Goal: Transaction & Acquisition: Purchase product/service

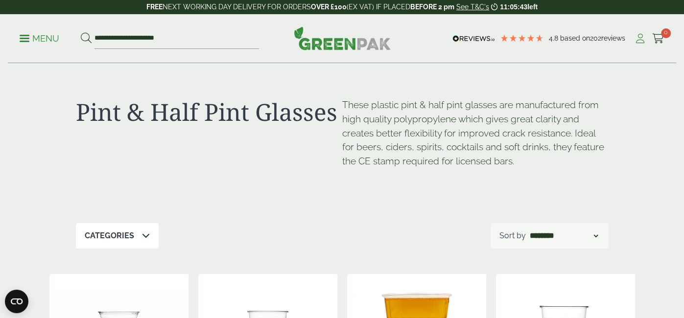
click at [642, 39] on icon at bounding box center [640, 39] width 12 height 10
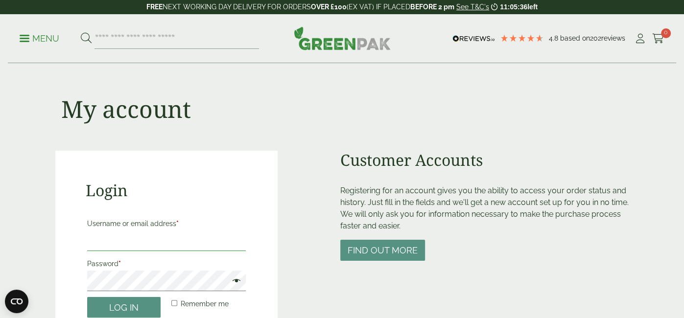
click at [207, 238] on input "Username or email address *" at bounding box center [166, 241] width 159 height 21
click at [160, 230] on label "Username or email address *" at bounding box center [166, 224] width 159 height 14
click at [160, 231] on input "**********" at bounding box center [166, 241] width 159 height 21
click at [160, 230] on label "Username or email address *" at bounding box center [166, 224] width 159 height 14
click at [160, 231] on input "**********" at bounding box center [166, 241] width 159 height 21
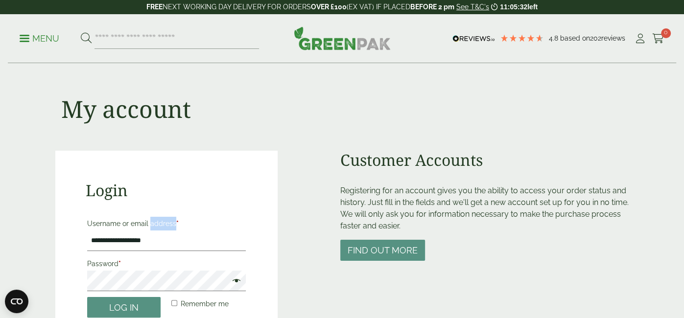
click at [160, 230] on label "Username or email address *" at bounding box center [166, 224] width 159 height 14
click at [160, 231] on input "**********" at bounding box center [166, 241] width 159 height 21
click at [161, 249] on input "**********" at bounding box center [166, 241] width 159 height 21
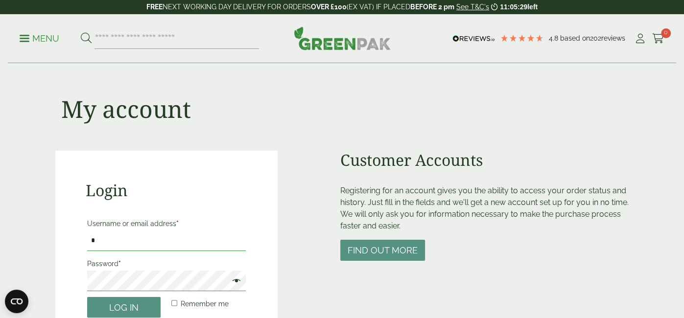
type input "**********"
click at [171, 269] on label "Password *" at bounding box center [166, 264] width 159 height 14
click at [87, 297] on button "Log in" at bounding box center [123, 307] width 73 height 21
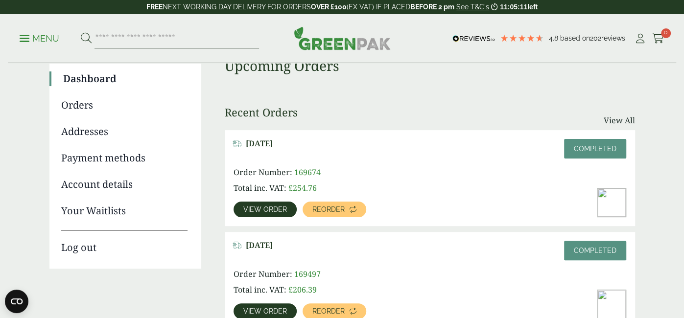
scroll to position [82, 0]
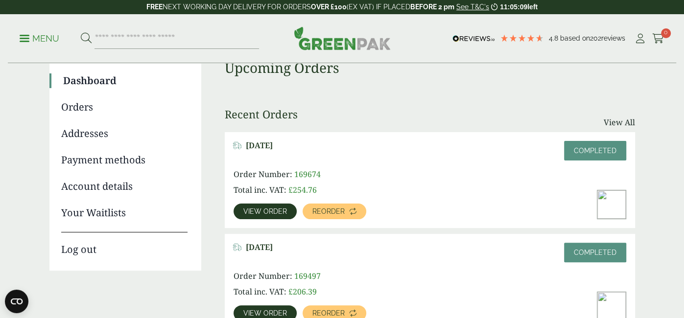
click at [262, 214] on span "View order" at bounding box center [265, 211] width 44 height 7
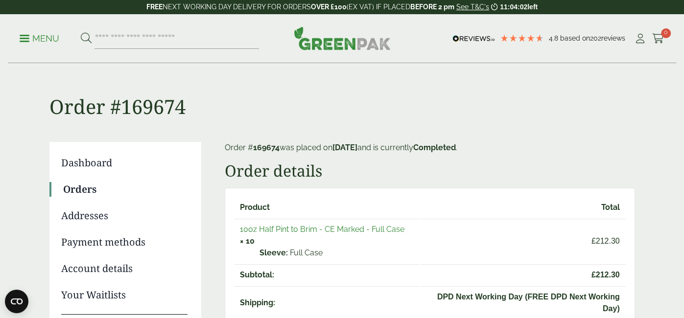
click at [346, 230] on link "10oz Half Pint to Brim - CE Marked - Full Case" at bounding box center [322, 229] width 164 height 9
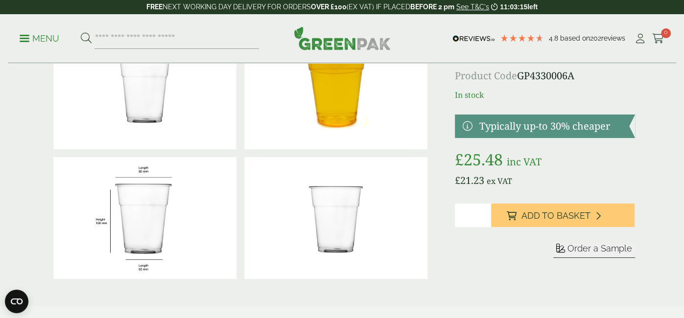
scroll to position [75, 0]
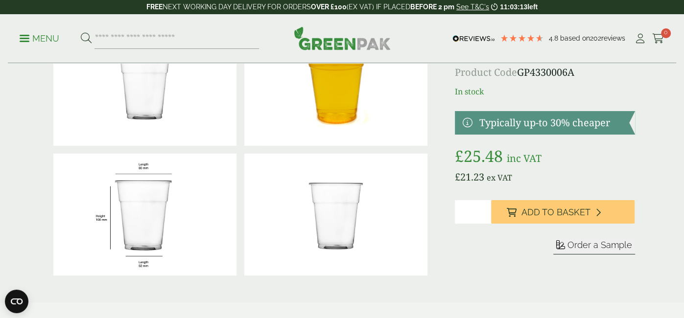
click at [483, 208] on input "*" at bounding box center [473, 211] width 36 height 23
type input "*"
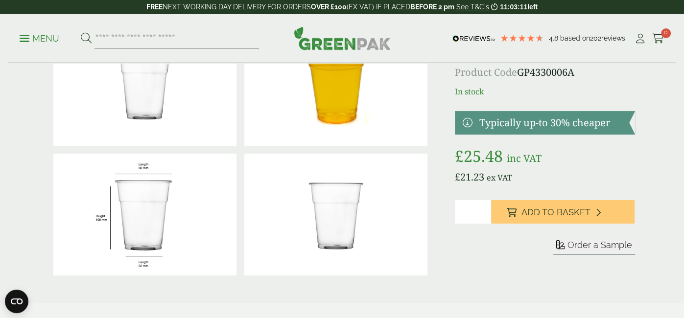
click at [483, 208] on input "*" at bounding box center [473, 211] width 36 height 23
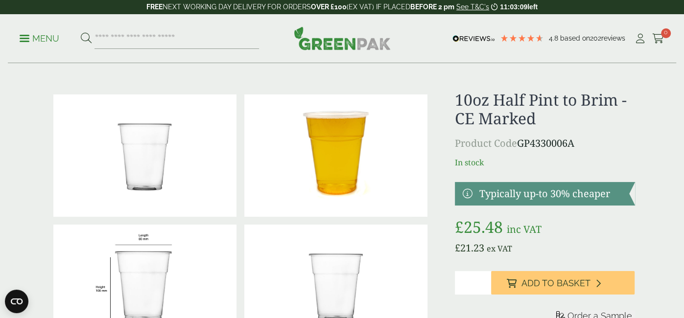
scroll to position [0, 0]
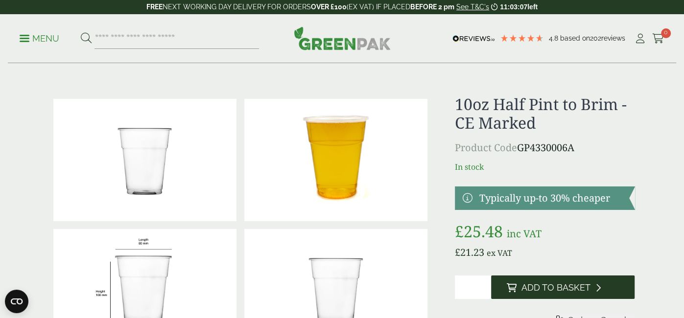
click at [577, 285] on span "Add to Basket" at bounding box center [555, 287] width 69 height 11
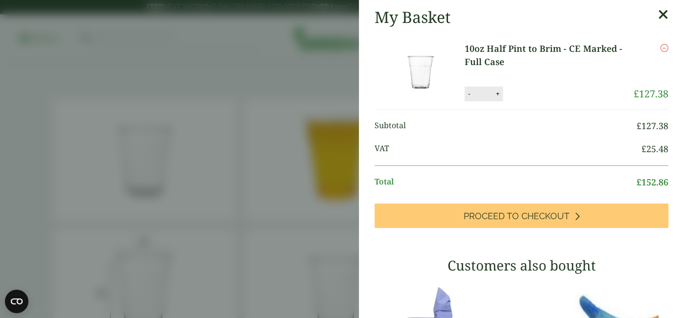
click at [664, 12] on icon at bounding box center [663, 15] width 10 height 14
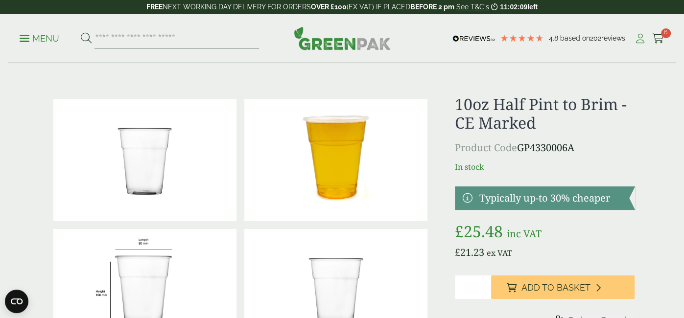
click at [643, 40] on icon at bounding box center [640, 39] width 12 height 10
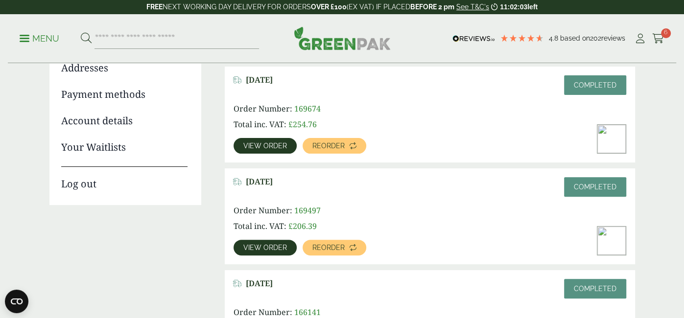
scroll to position [152, 0]
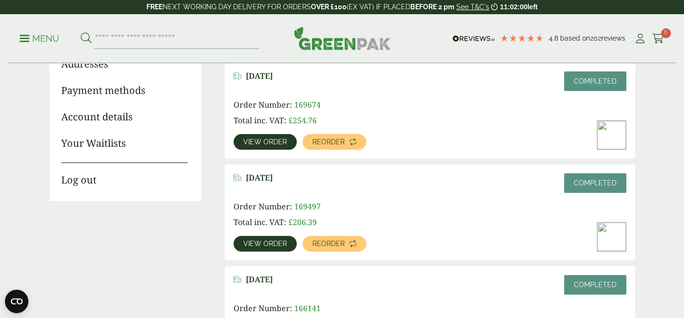
click at [271, 244] on span "View order" at bounding box center [265, 243] width 44 height 7
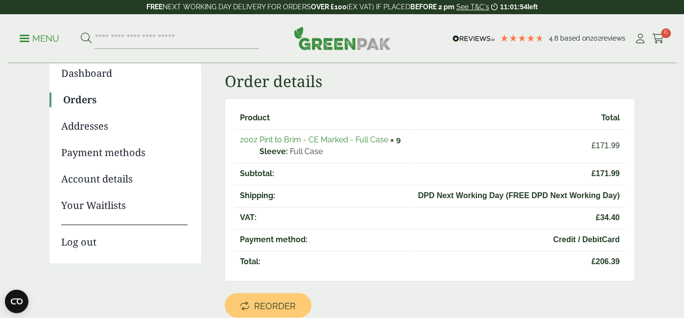
click at [358, 140] on link "20oz Pint to Brim - CE Marked - Full Case" at bounding box center [314, 139] width 148 height 9
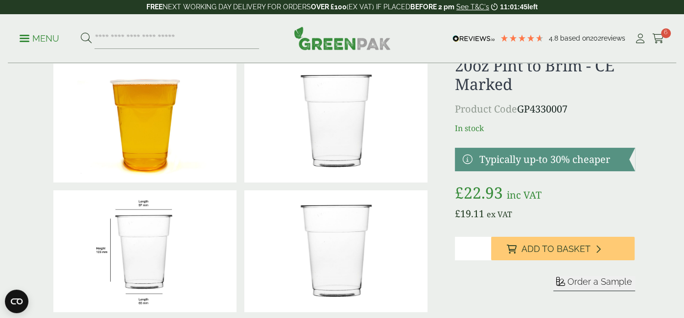
scroll to position [40, 0]
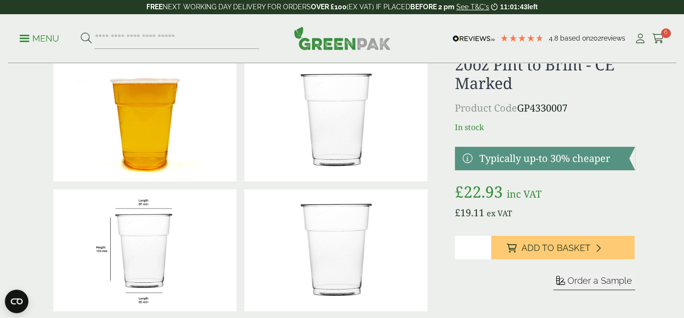
click at [485, 244] on input "*" at bounding box center [473, 247] width 36 height 23
type input "*"
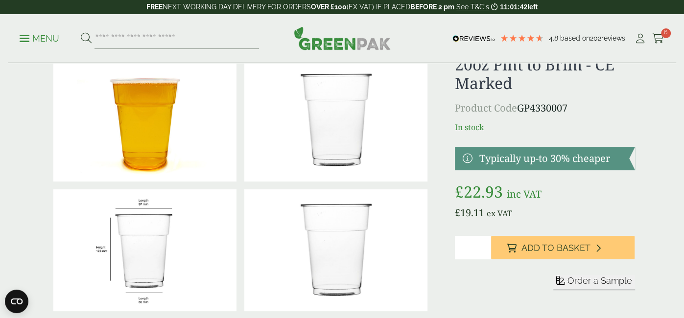
click at [485, 244] on input "*" at bounding box center [473, 247] width 36 height 23
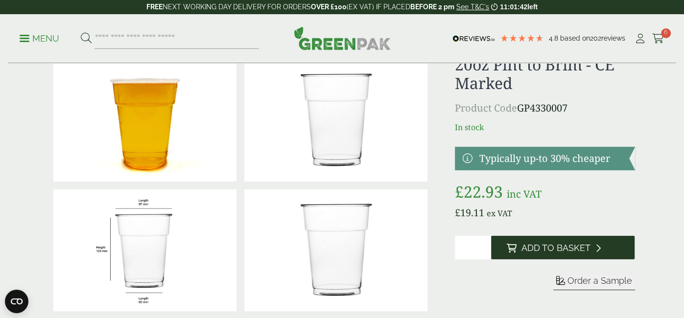
click at [553, 246] on span "Add to Basket" at bounding box center [555, 248] width 69 height 11
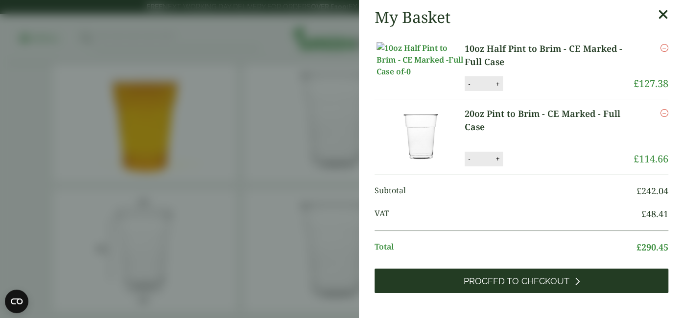
click at [553, 281] on link "Proceed to Checkout" at bounding box center [521, 281] width 294 height 24
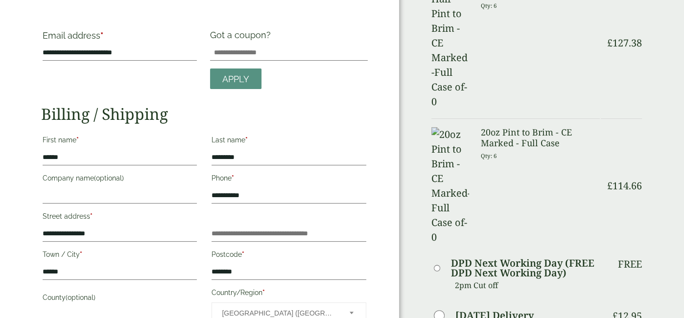
scroll to position [111, 0]
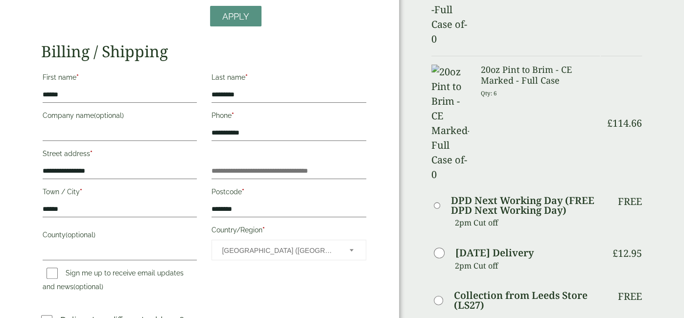
type textarea "**********"
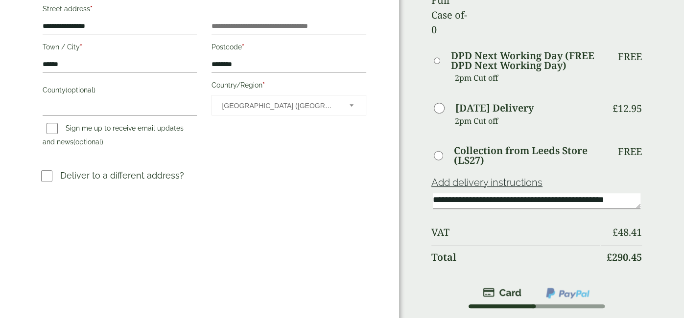
scroll to position [262, 0]
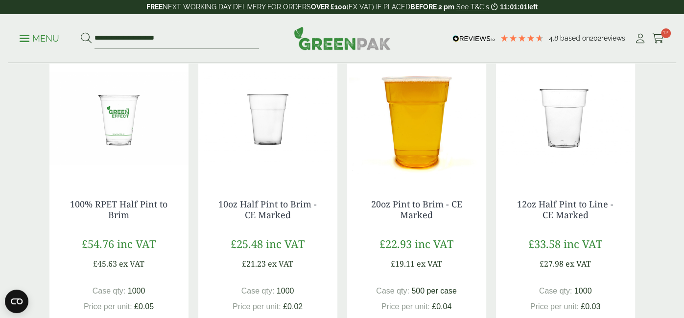
scroll to position [216, 0]
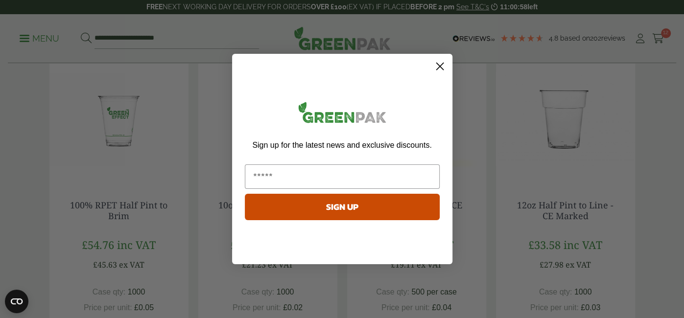
click at [439, 61] on circle "Close dialog" at bounding box center [439, 66] width 16 height 16
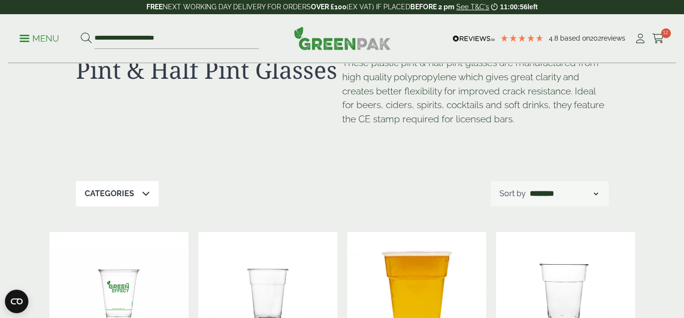
scroll to position [0, 0]
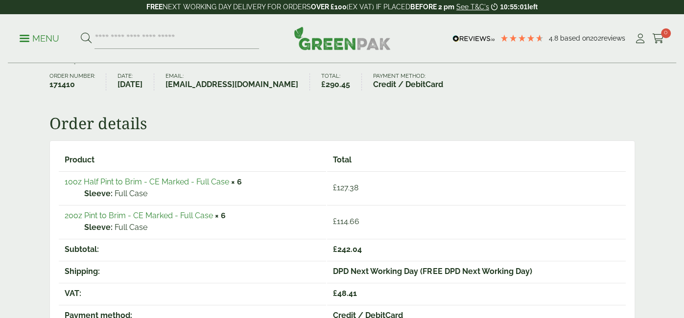
scroll to position [99, 0]
